Goal: Transaction & Acquisition: Download file/media

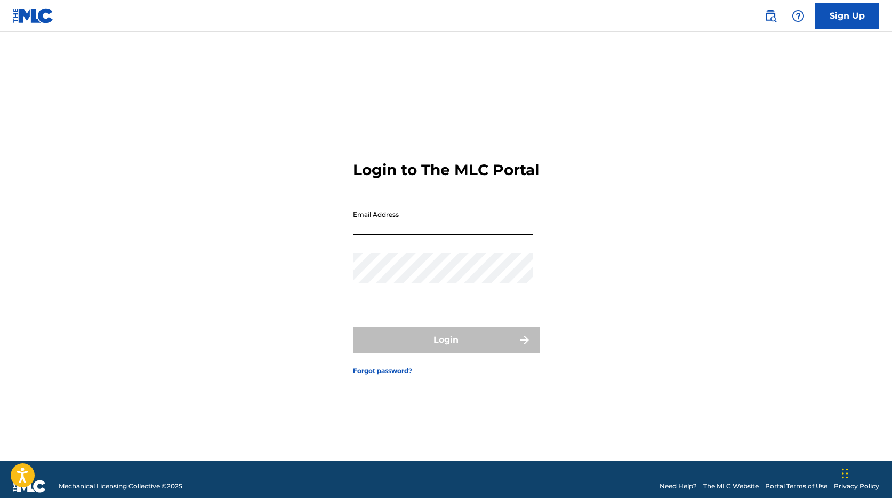
type input "[PERSON_NAME][EMAIL_ADDRESS][PERSON_NAME][DOMAIN_NAME]"
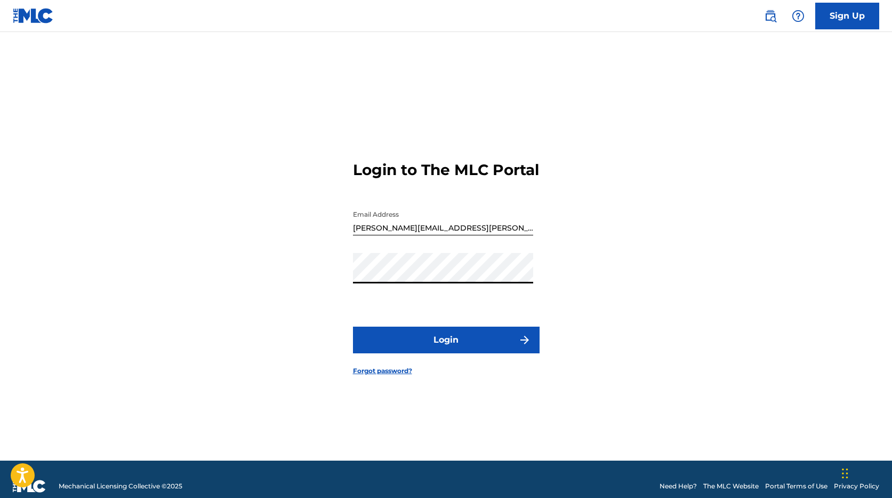
click at [441, 348] on button "Login" at bounding box center [446, 339] width 187 height 27
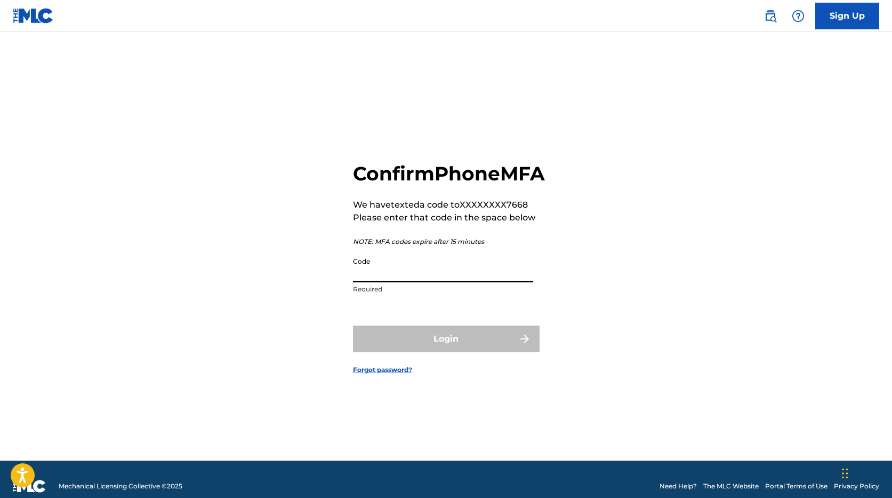
click at [380, 278] on input "Code" at bounding box center [443, 267] width 180 height 30
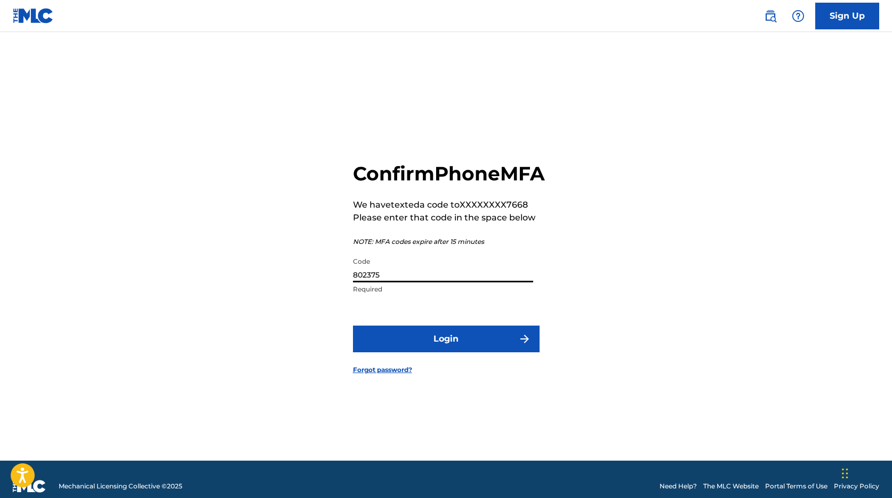
type input "802375"
click at [487, 347] on button "Login" at bounding box center [446, 338] width 187 height 27
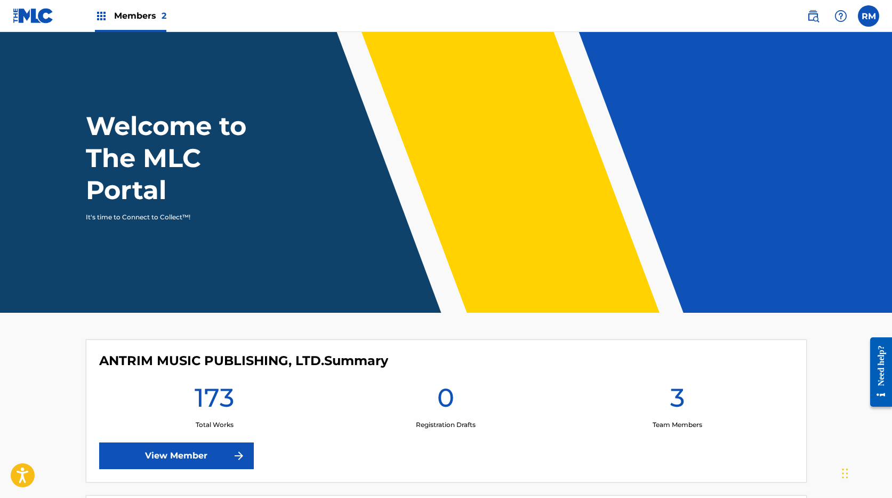
click at [114, 17] on div "Members 2" at bounding box center [130, 15] width 71 height 31
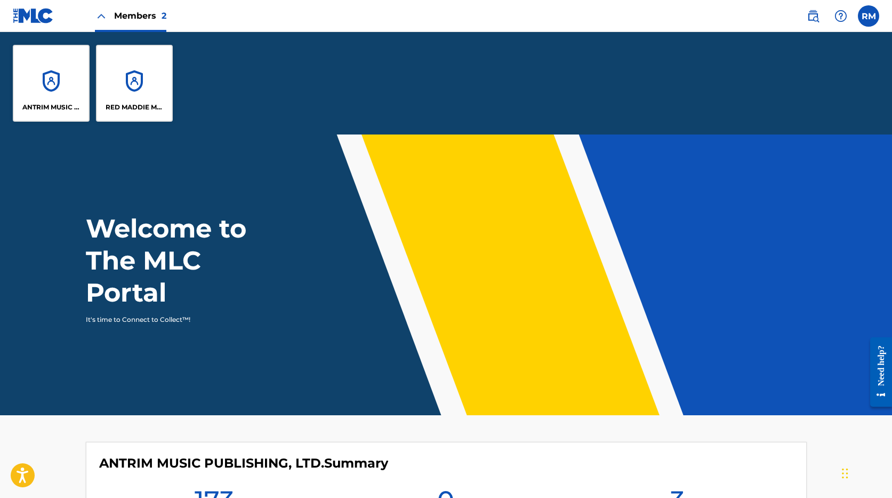
click at [49, 91] on div "ANTRIM MUSIC PUBLISHING, LTD." at bounding box center [51, 83] width 77 height 77
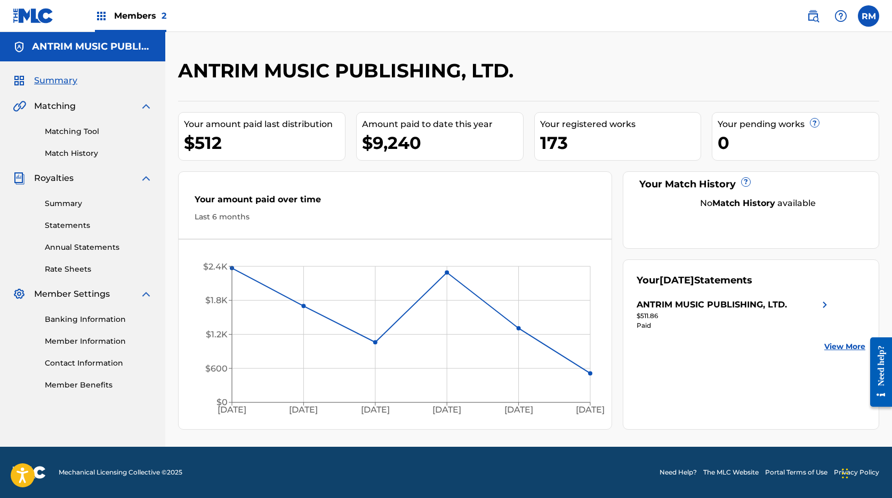
click at [66, 182] on span "Royalties" at bounding box center [53, 178] width 39 height 13
click at [73, 199] on link "Summary" at bounding box center [99, 203] width 108 height 11
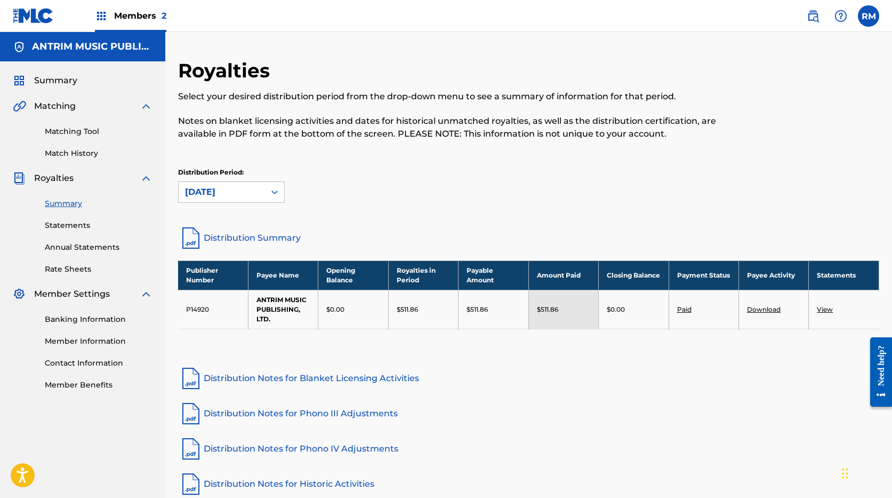
click at [756, 311] on link "Download" at bounding box center [764, 309] width 34 height 8
click at [764, 308] on link "Download" at bounding box center [764, 309] width 34 height 8
click at [74, 225] on link "Statements" at bounding box center [99, 225] width 108 height 11
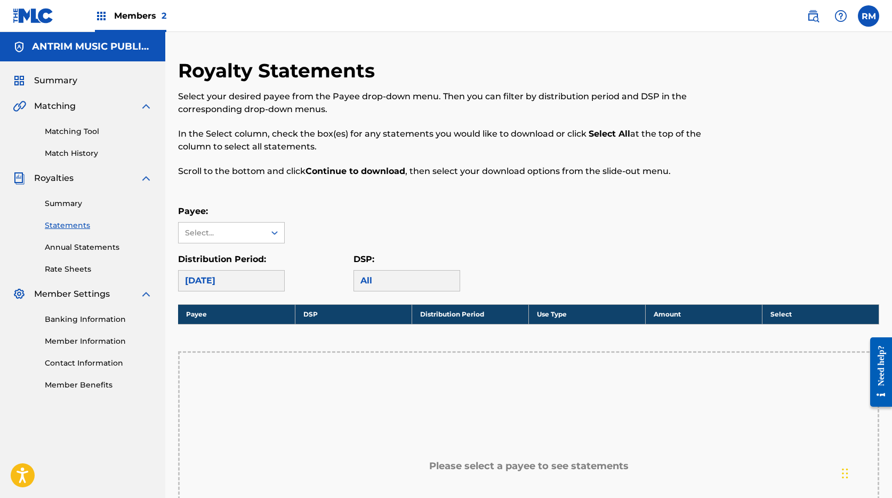
click at [265, 283] on div "[DATE]" at bounding box center [231, 280] width 107 height 21
click at [230, 236] on div "Select..." at bounding box center [221, 232] width 73 height 11
click at [226, 258] on div "ANTRIM MUSIC PUBLISHING, LTD." at bounding box center [232, 262] width 106 height 39
